Goal: Find specific page/section: Find specific page/section

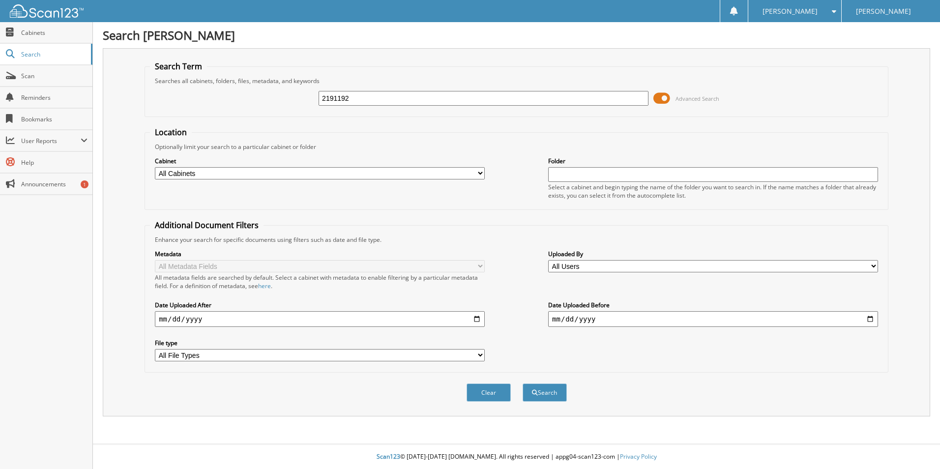
type input "2191192"
click at [523, 383] on button "Search" at bounding box center [545, 392] width 44 height 18
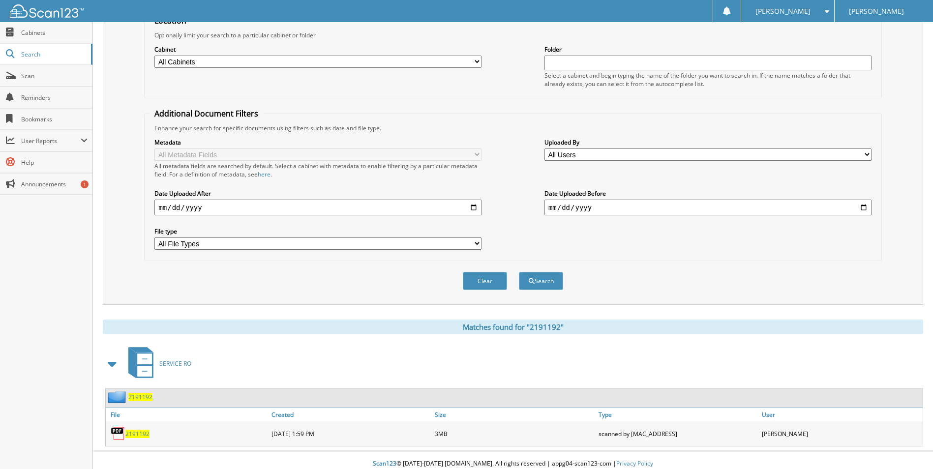
scroll to position [119, 0]
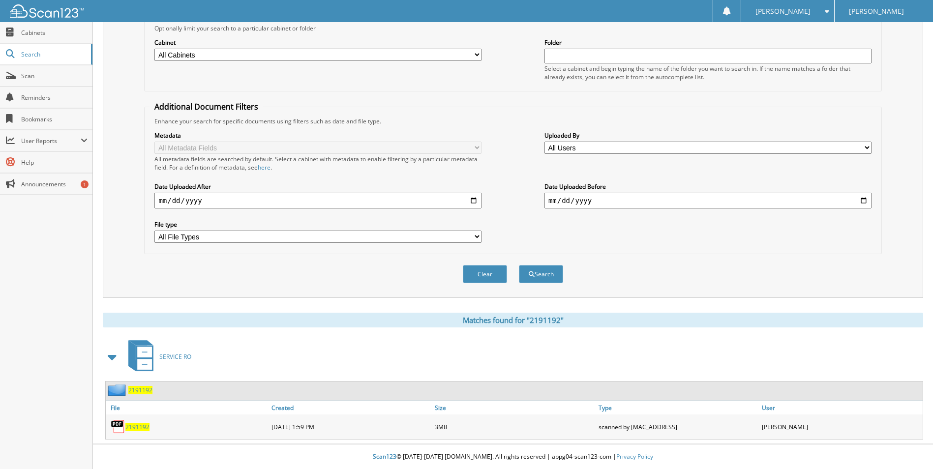
click at [141, 427] on span "2191192" at bounding box center [137, 427] width 24 height 8
click at [772, 15] on div "[PERSON_NAME]" at bounding box center [787, 11] width 83 height 22
click at [745, 48] on link "Logout" at bounding box center [787, 47] width 93 height 17
